Goal: Contribute content

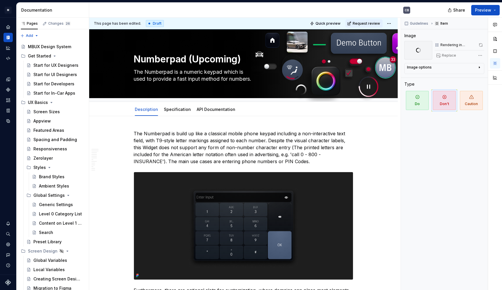
scroll to position [1256, 0]
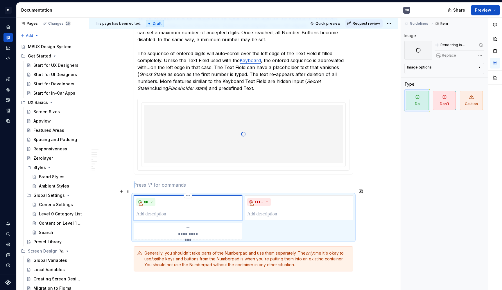
click at [159, 199] on div "**" at bounding box center [187, 208] width 103 height 20
click at [425, 70] on div "Image options" at bounding box center [442, 68] width 70 height 7
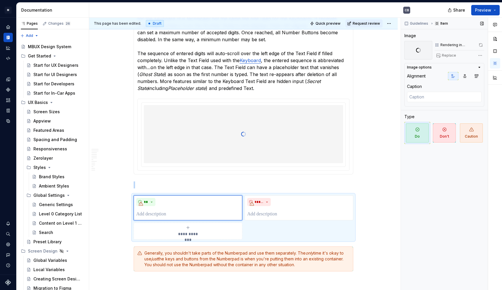
click at [426, 70] on div "Image options Alignment Caption" at bounding box center [444, 85] width 80 height 44
click at [480, 67] on icon "button" at bounding box center [479, 67] width 5 height 5
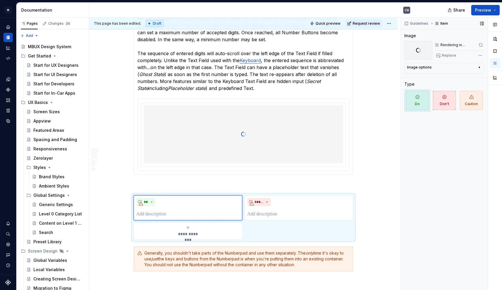
scroll to position [1267, 0]
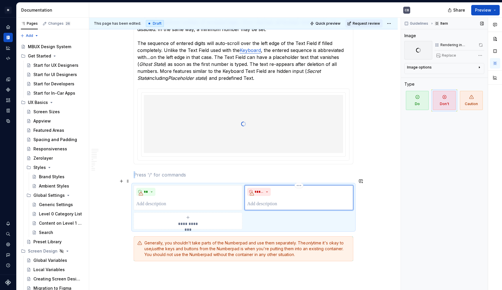
click at [273, 201] on div "*****" at bounding box center [299, 197] width 109 height 25
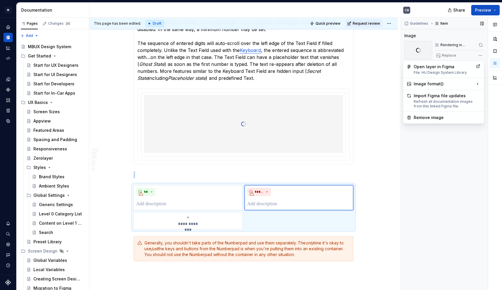
click at [479, 55] on div "Comments Open comments No comments yet Select ‘Comment’ from the block context …" at bounding box center [451, 154] width 101 height 273
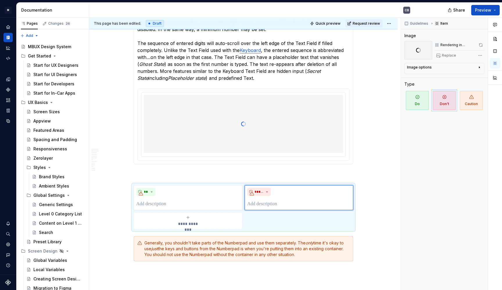
type textarea "*"
click at [230, 169] on html "M MBUX-DesignSystem CB Dataset Default Documentation CB Share Preview Pages Cha…" at bounding box center [251, 145] width 502 height 290
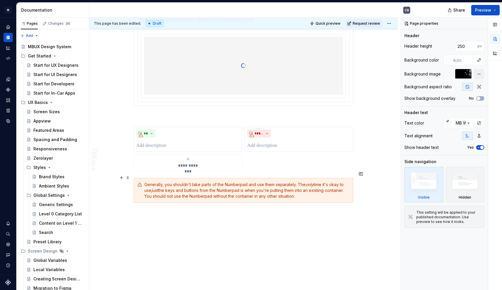
scroll to position [1324, 0]
click at [269, 143] on p at bounding box center [298, 146] width 103 height 7
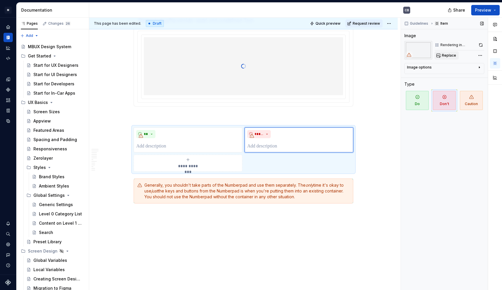
click at [449, 55] on span "Replace" at bounding box center [449, 55] width 14 height 5
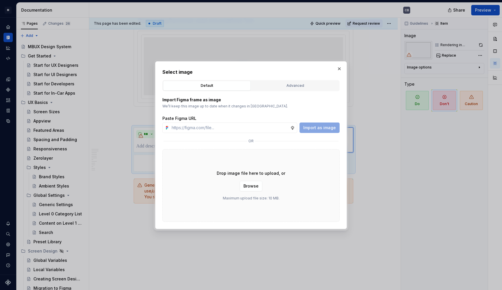
type textarea "*"
type input "https://www.figma.com/design/6xvyLlO4QzLwWHX4BXGB1R/HU-Design-System-Library?no…"
click at [318, 128] on span "Import as image" at bounding box center [319, 128] width 33 height 6
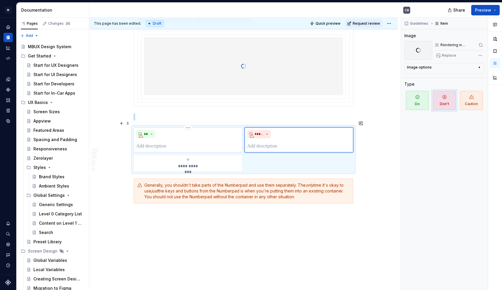
click at [218, 143] on p at bounding box center [187, 146] width 103 height 7
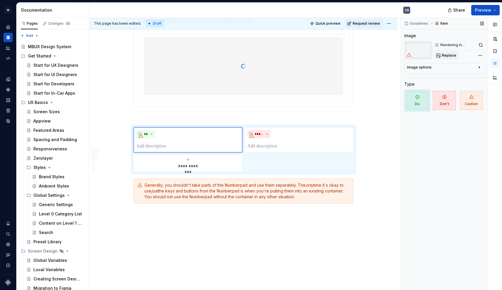
click at [447, 55] on span "Replace" at bounding box center [449, 55] width 14 height 5
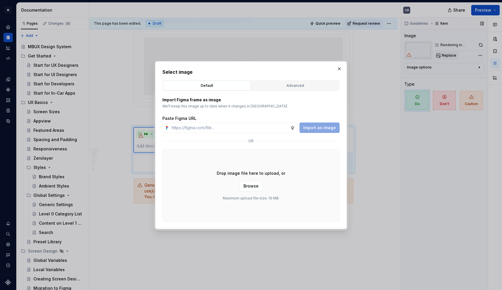
type textarea "*"
type input "https://www.figma.com/design/6xvyLlO4QzLwWHX4BXGB1R/HU-Design-System-Library?no…"
click at [320, 128] on span "Import as image" at bounding box center [319, 128] width 33 height 6
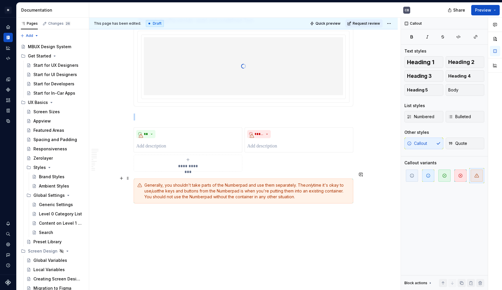
drag, startPoint x: 346, startPoint y: 185, endPoint x: 351, endPoint y: 179, distance: 7.2
click at [346, 185] on div "Generally, you shouldn't take parts of the Numberpad and use them separately. T…" at bounding box center [246, 190] width 205 height 17
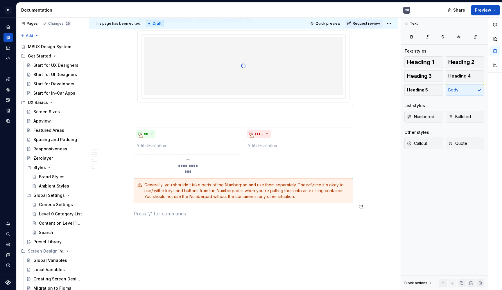
scroll to position [1328, 0]
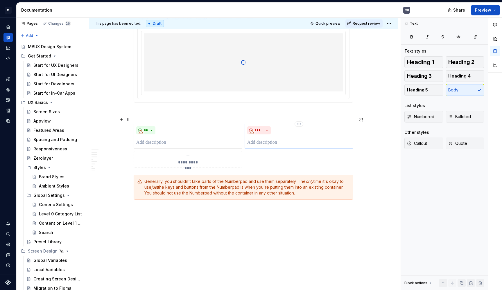
click at [279, 139] on p at bounding box center [298, 142] width 103 height 7
type textarea "*"
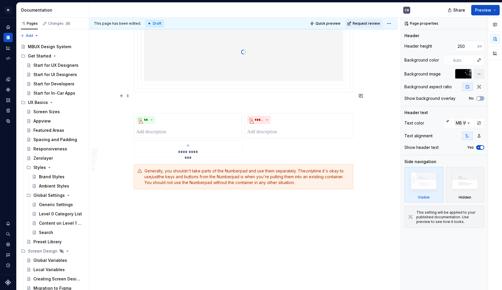
scroll to position [1338, 0]
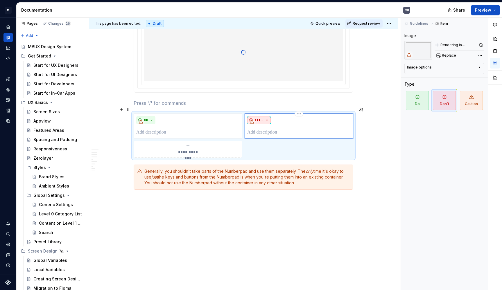
click at [266, 116] on button "*****" at bounding box center [259, 120] width 24 height 8
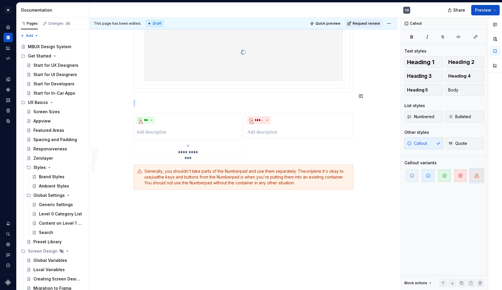
click at [271, 129] on p at bounding box center [298, 132] width 103 height 7
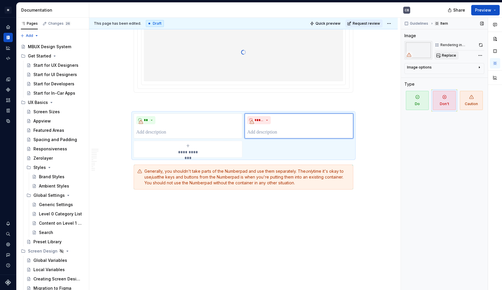
click at [441, 53] on button "Replace" at bounding box center [447, 55] width 24 height 8
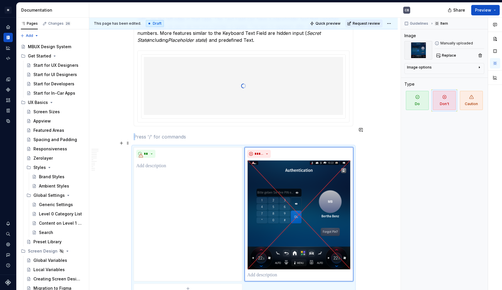
scroll to position [1334, 0]
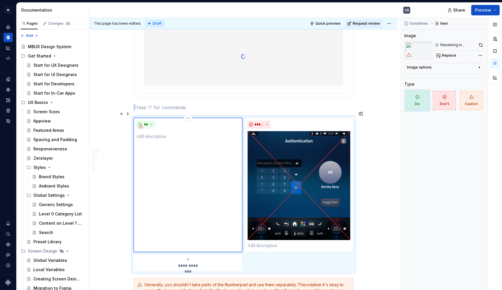
click at [195, 164] on div "**" at bounding box center [188, 185] width 109 height 134
click at [442, 55] on span "Replace" at bounding box center [449, 55] width 14 height 5
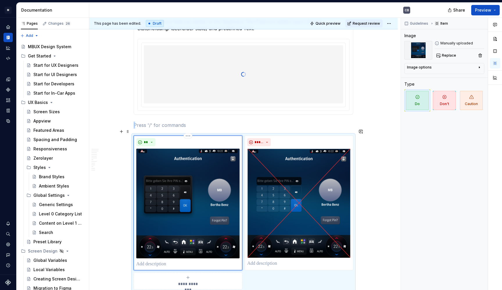
scroll to position [1322, 0]
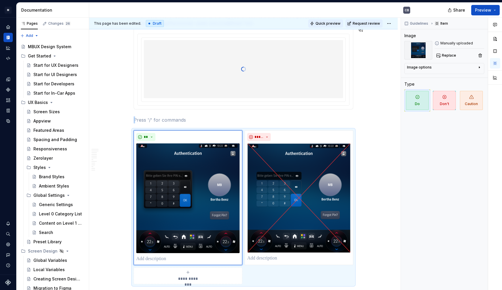
click at [340, 22] on span "Quick preview" at bounding box center [327, 23] width 25 height 5
click at [333, 25] on span "Quick preview" at bounding box center [327, 23] width 25 height 5
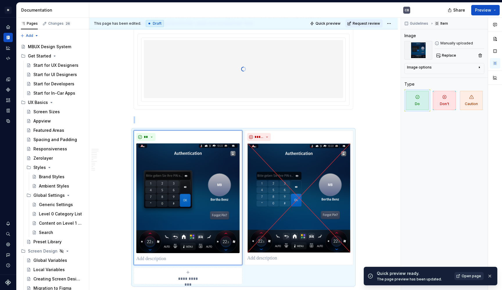
click at [471, 277] on span "Open page" at bounding box center [471, 276] width 19 height 5
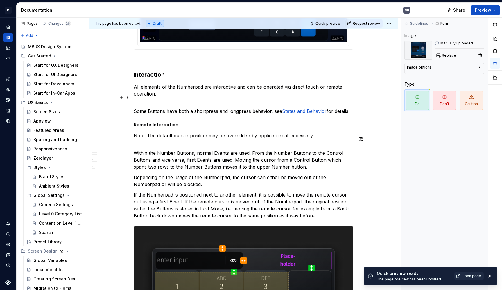
scroll to position [769, 0]
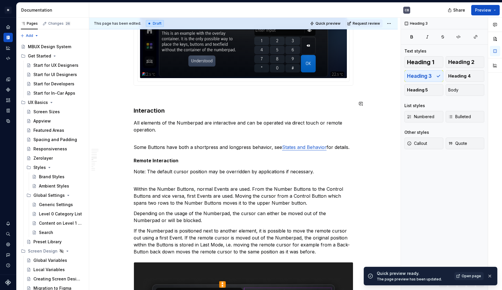
click at [148, 98] on div "**********" at bounding box center [244, 123] width 220 height 1522
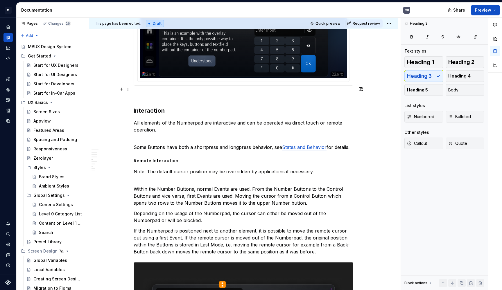
click at [149, 85] on div "**********" at bounding box center [244, 123] width 220 height 1522
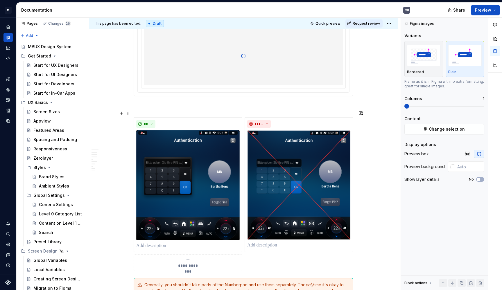
scroll to position [1288, 0]
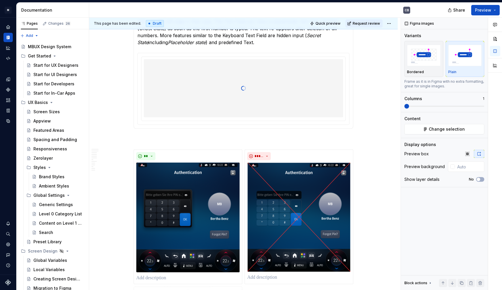
click at [140, 136] on p at bounding box center [244, 139] width 220 height 7
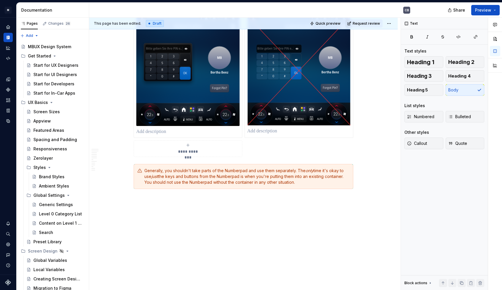
scroll to position [1435, 0]
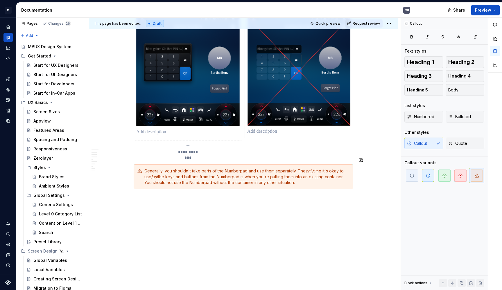
click at [132, 164] on div "This page has been edited. Draft Quick preview Request review Numberpad (Upcomi…" at bounding box center [244, 154] width 311 height 273
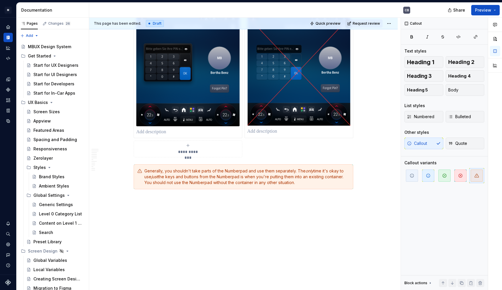
click at [257, 143] on div "**********" at bounding box center [244, 80] width 220 height 154
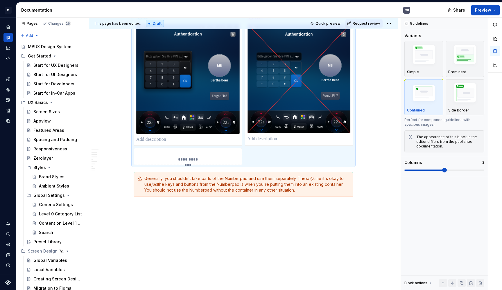
scroll to position [1425, 0]
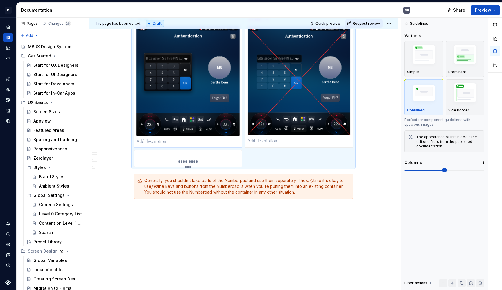
click at [204, 138] on p at bounding box center [187, 141] width 103 height 7
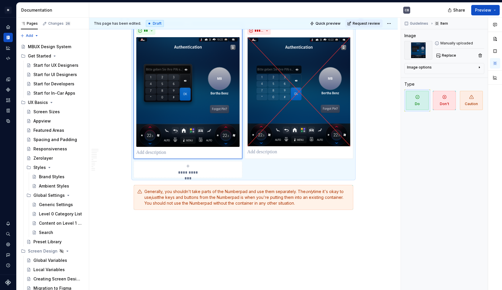
scroll to position [1394, 0]
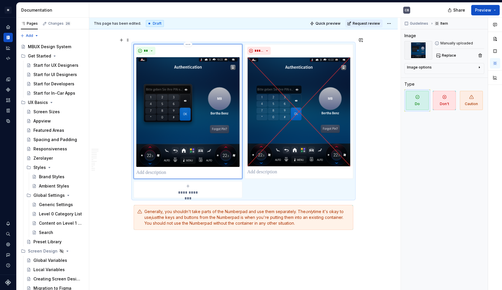
type textarea "*"
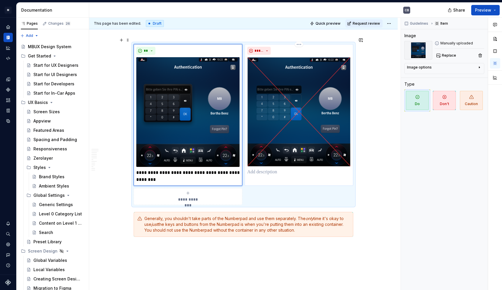
click at [258, 169] on p at bounding box center [298, 172] width 103 height 7
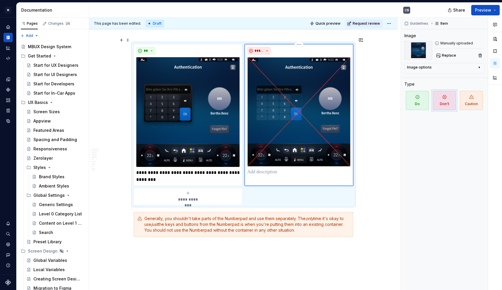
type textarea "*"
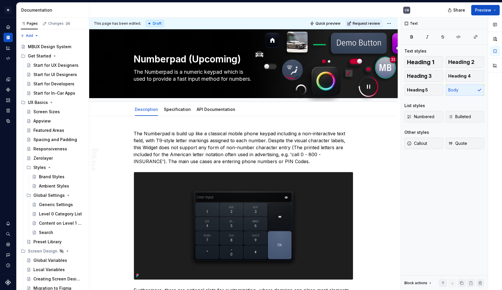
scroll to position [0, 0]
click at [178, 110] on link "Specification" at bounding box center [177, 109] width 27 height 5
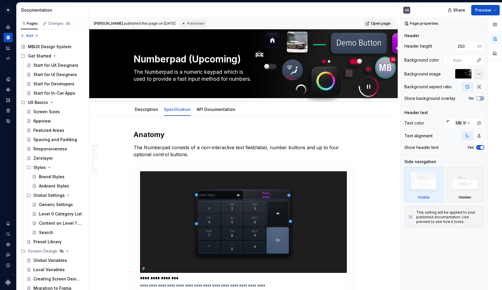
click at [139, 118] on div "**********" at bounding box center [244, 154] width 311 height 273
click at [143, 112] on div "Description" at bounding box center [146, 110] width 23 height 6
click at [144, 111] on link "Description" at bounding box center [146, 109] width 23 height 5
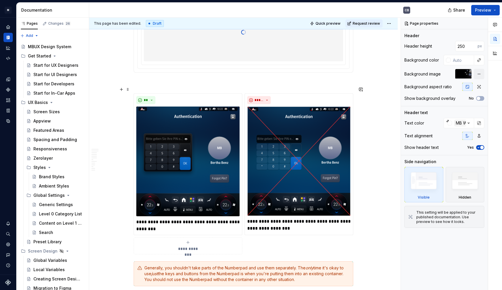
scroll to position [1351, 0]
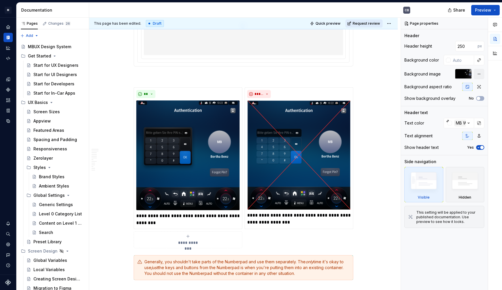
click at [358, 23] on span "Request review" at bounding box center [366, 23] width 27 height 5
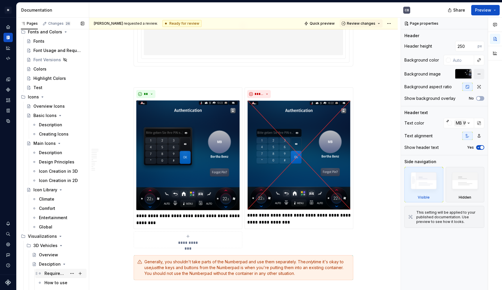
scroll to position [11986, 0]
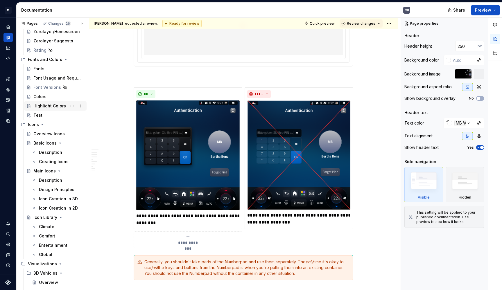
click at [56, 104] on div "Highlight Colors" at bounding box center [49, 106] width 33 height 6
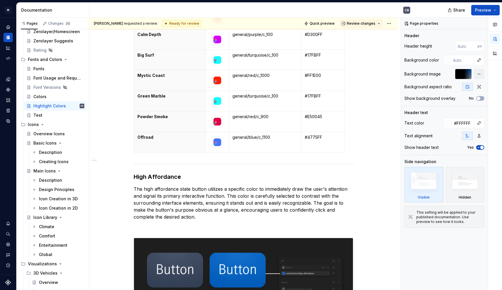
scroll to position [355, 0]
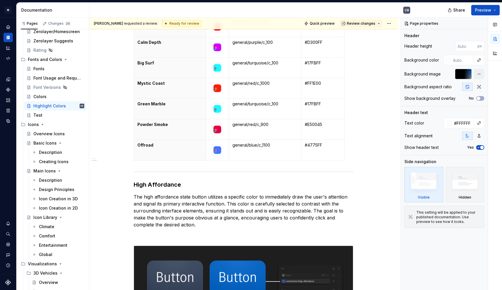
type textarea "*"
